Goal: Transaction & Acquisition: Purchase product/service

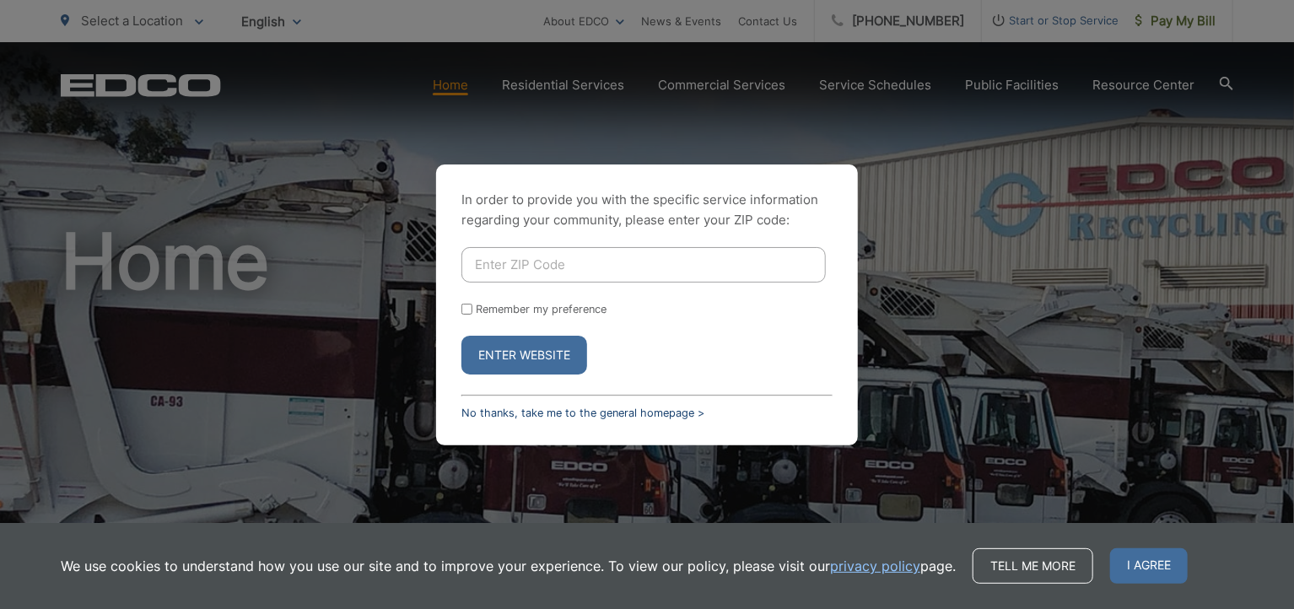
click at [661, 409] on link "No thanks, take me to the general homepage >" at bounding box center [582, 413] width 243 height 13
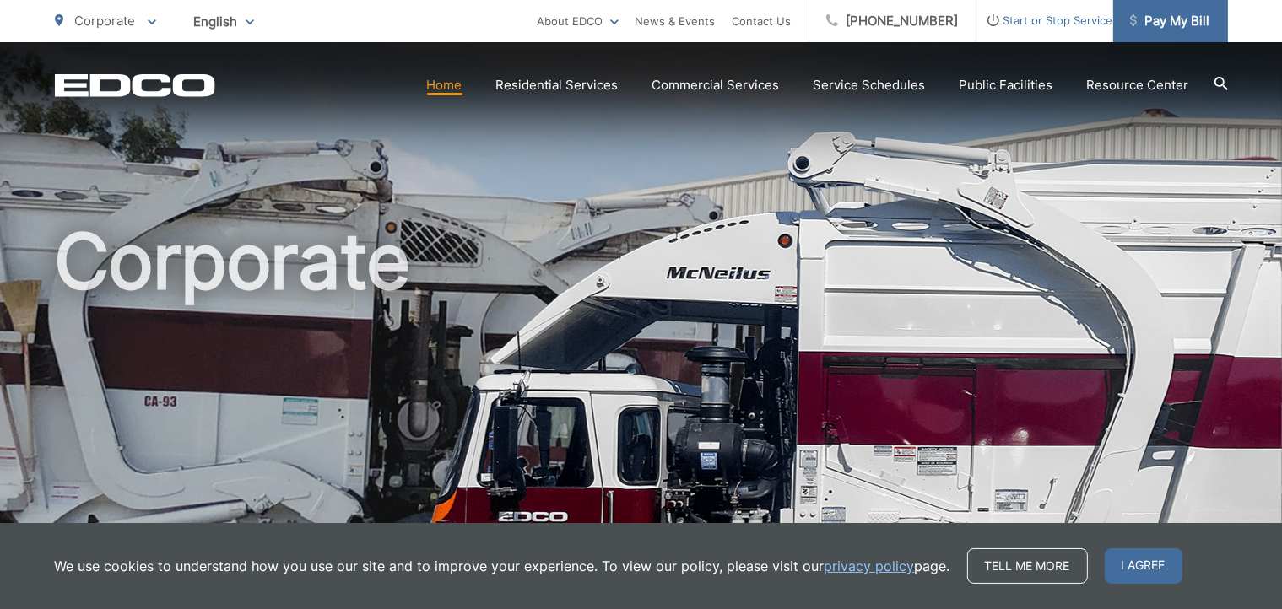
click at [1135, 33] on link "Pay My Bill" at bounding box center [1170, 21] width 115 height 42
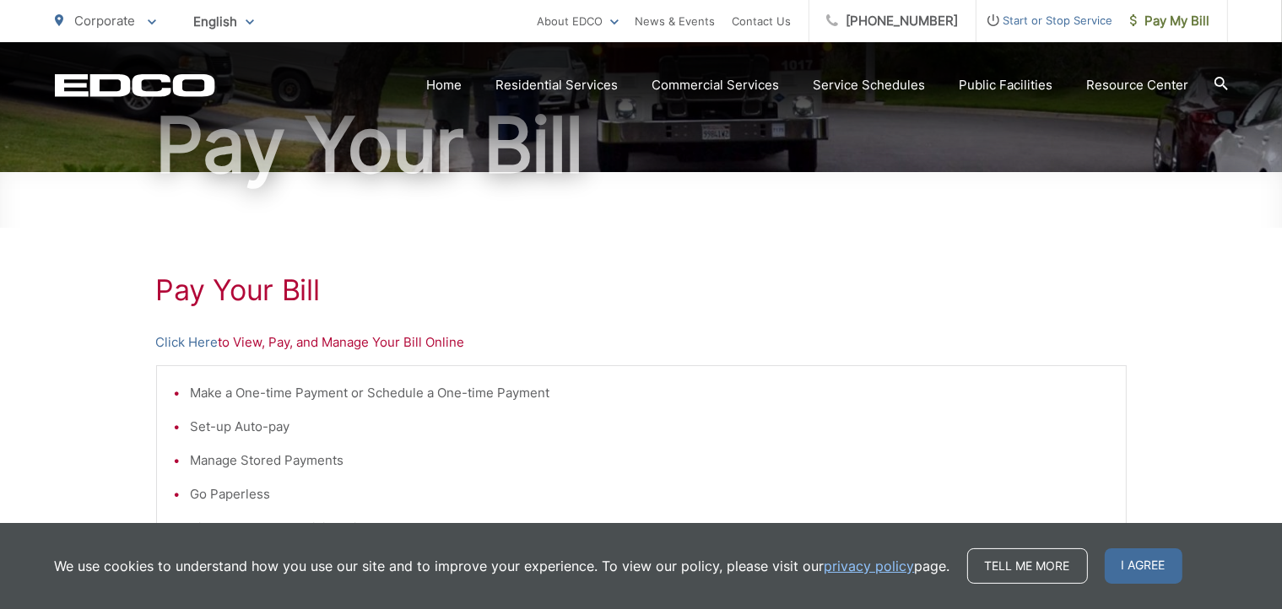
scroll to position [169, 0]
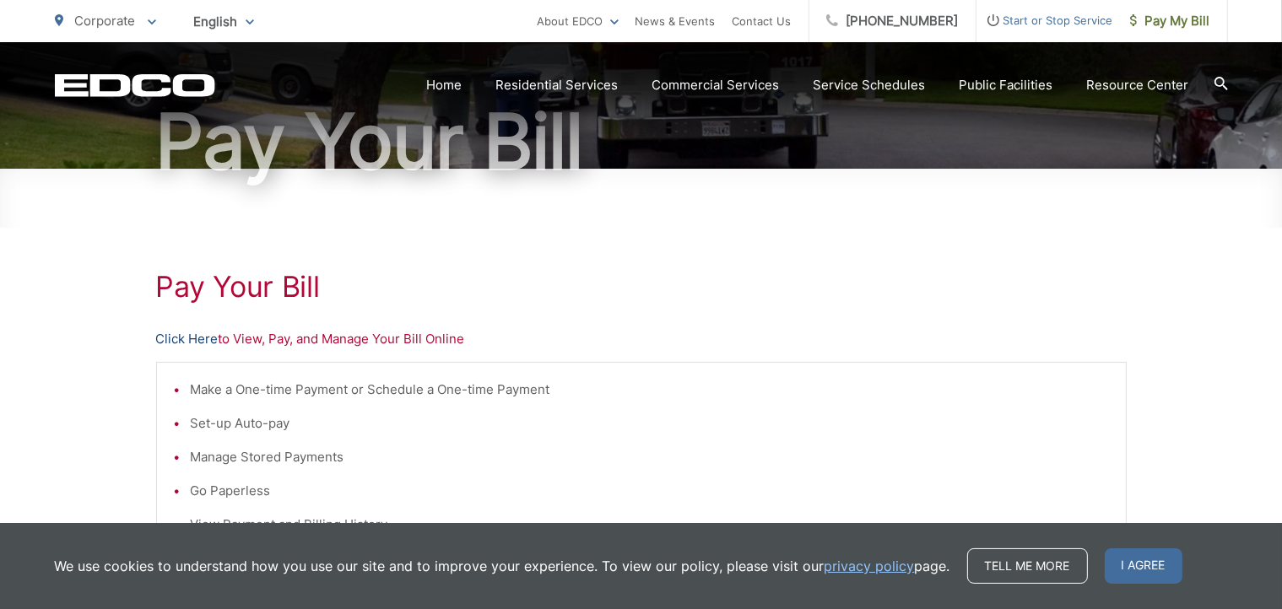
click at [181, 332] on link "Click Here" at bounding box center [187, 339] width 62 height 20
